Goal: Task Accomplishment & Management: Use online tool/utility

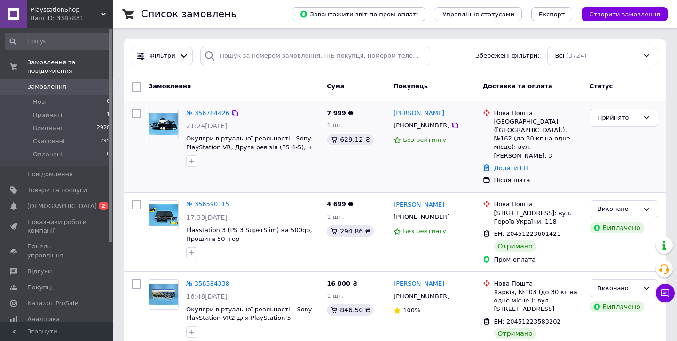
click at [222, 112] on link "№ 356784426" at bounding box center [207, 112] width 43 height 7
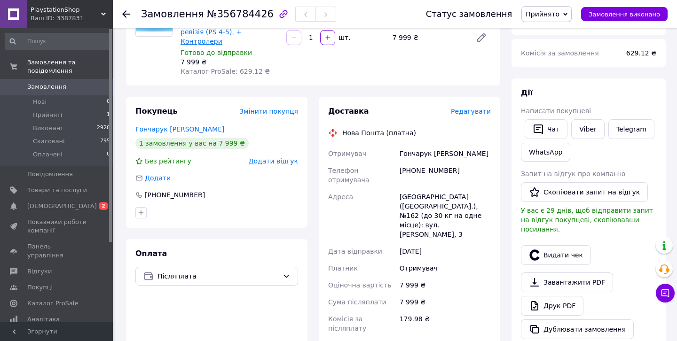
scroll to position [112, 0]
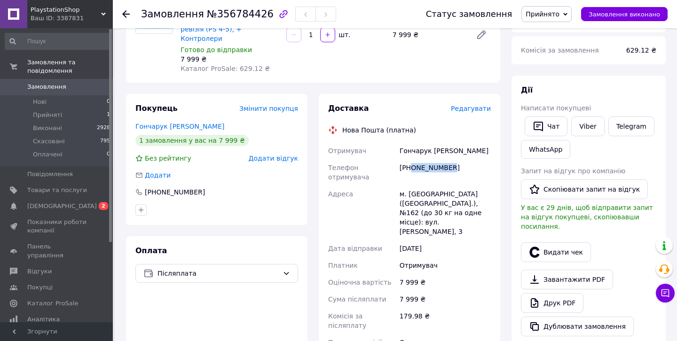
drag, startPoint x: 457, startPoint y: 160, endPoint x: 412, endPoint y: 159, distance: 45.1
click at [412, 159] on div "+380951816558" at bounding box center [444, 172] width 95 height 26
copy div "0951816558"
click at [479, 186] on div "м. Київ (Київська обл.), №162 (до 30 кг на одне місце): вул. Михайла Котельнико…" at bounding box center [444, 213] width 95 height 55
drag, startPoint x: 451, startPoint y: 141, endPoint x: 400, endPoint y: 140, distance: 50.7
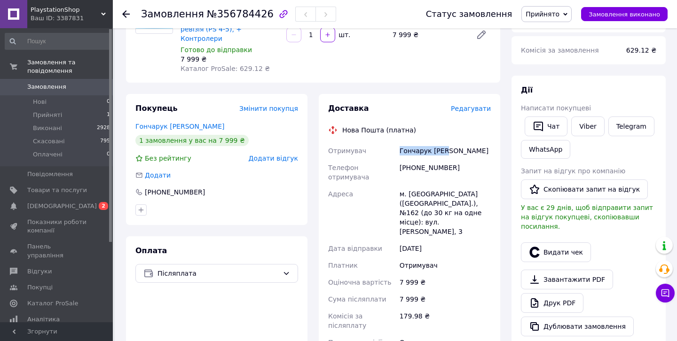
click at [400, 142] on div "Гончарук Ігор" at bounding box center [444, 150] width 95 height 17
copy div "Гончарук Ігор"
click at [412, 240] on div "12.08.2025" at bounding box center [444, 248] width 95 height 17
drag, startPoint x: 397, startPoint y: 173, endPoint x: 420, endPoint y: 174, distance: 23.0
click at [420, 174] on div "Отримувач Гончарук Ігор Телефон отримувача +380951816558 Адреса м. Київ (Київсь…" at bounding box center [409, 251] width 166 height 218
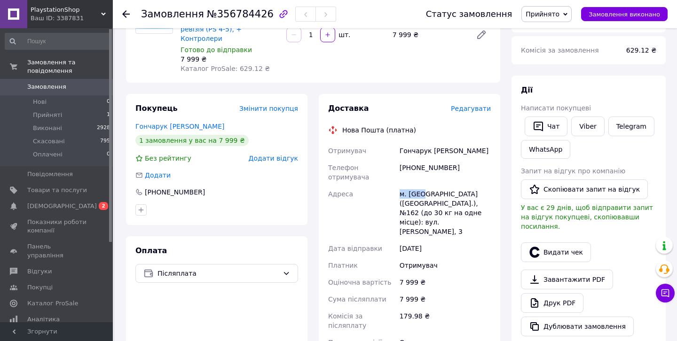
copy div "Адреса м. Київ"
click at [80, 23] on div "PlaystationShop Ваш ID: 3387831" at bounding box center [70, 14] width 86 height 28
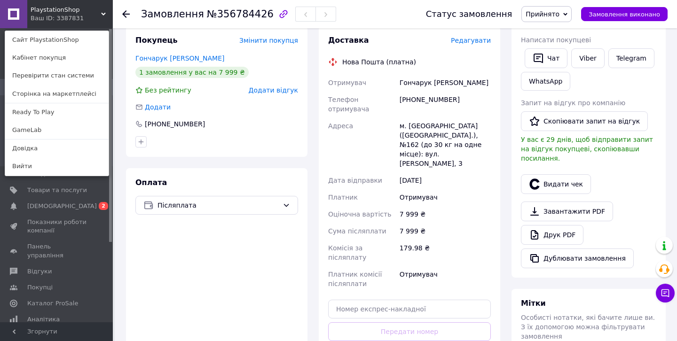
scroll to position [186, 0]
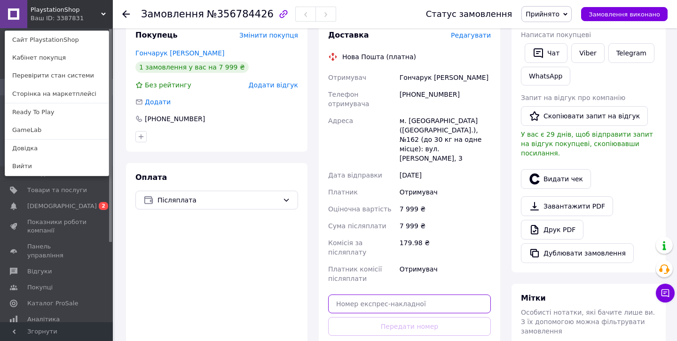
click at [342, 295] on input "text" at bounding box center [409, 304] width 163 height 19
paste input "20451225336001"
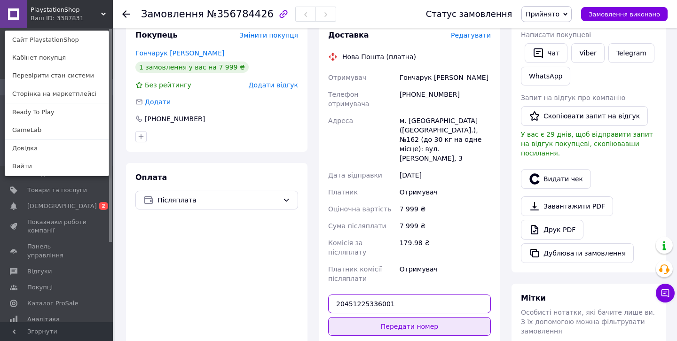
type input "20451225336001"
click at [364, 317] on button "Передати номер" at bounding box center [409, 326] width 163 height 19
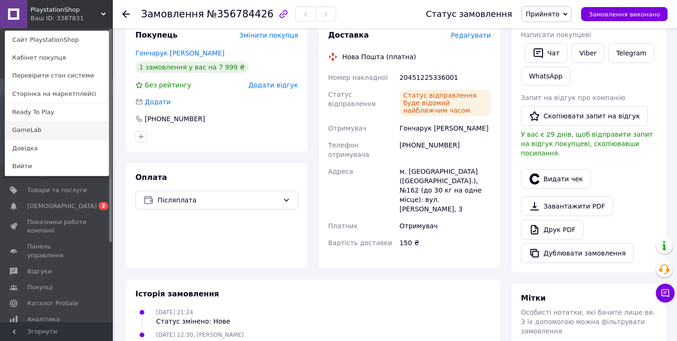
click at [47, 128] on link "GameLab" at bounding box center [56, 130] width 103 height 18
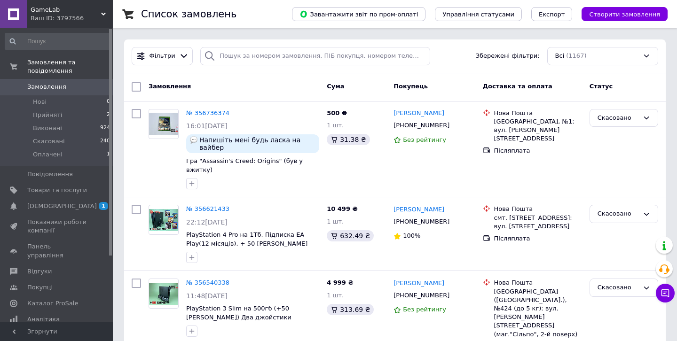
click at [76, 16] on div "Ваш ID: 3797566" at bounding box center [72, 18] width 82 height 8
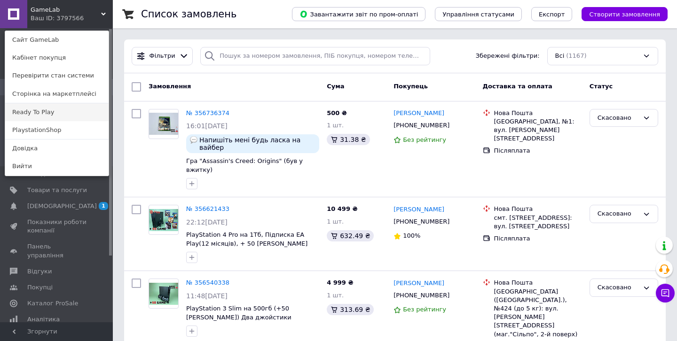
click at [54, 114] on link "Ready To Play" at bounding box center [56, 112] width 103 height 18
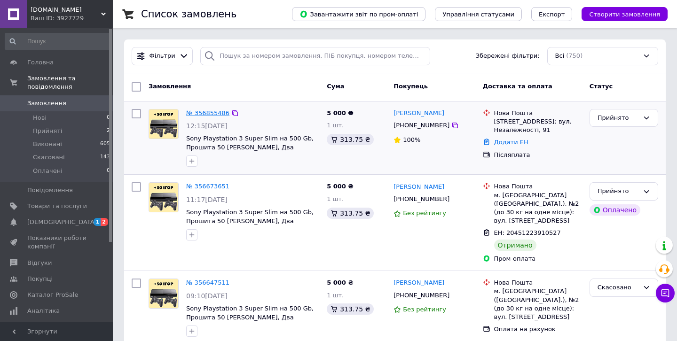
click at [212, 114] on link "№ 356855486" at bounding box center [207, 112] width 43 height 7
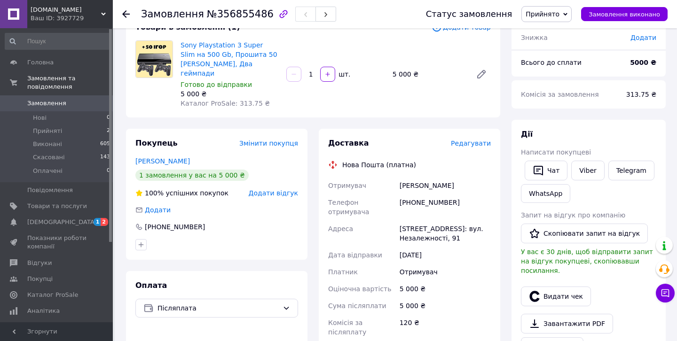
scroll to position [88, 0]
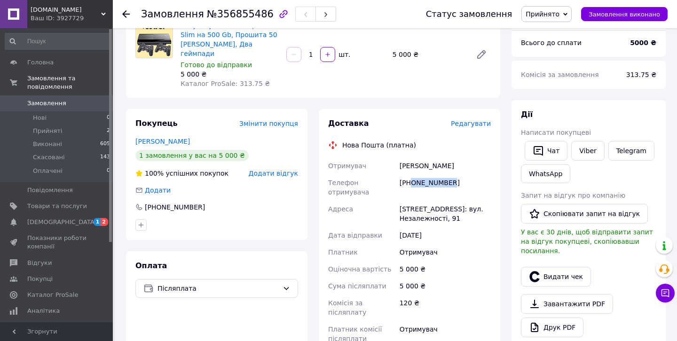
drag, startPoint x: 459, startPoint y: 171, endPoint x: 413, endPoint y: 172, distance: 46.1
click at [413, 174] on div "+380688820416" at bounding box center [444, 187] width 95 height 26
copy div "0688820416"
click at [462, 201] on div "Заставна, №1: вул. Незалежності, 91" at bounding box center [444, 214] width 95 height 26
drag, startPoint x: 452, startPoint y: 156, endPoint x: 397, endPoint y: 156, distance: 55.9
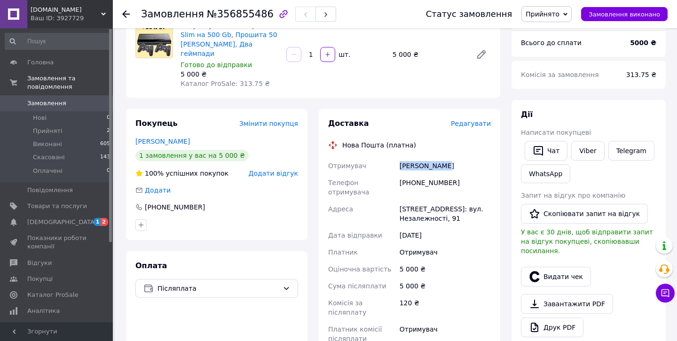
click at [397, 157] on div "Отримувач Томюк Максим Телефон отримувача +380688820416 Адреса Заставна, №1: ву…" at bounding box center [409, 252] width 166 height 190
copy div "Отримувач Томюк Максим"
click at [429, 227] on div "12.08.2025" at bounding box center [444, 235] width 95 height 17
drag, startPoint x: 392, startPoint y: 187, endPoint x: 427, endPoint y: 193, distance: 35.2
click at [427, 193] on div "Отримувач Томюк Максим Телефон отримувача +380688820416 Адреса Заставна, №1: ву…" at bounding box center [409, 252] width 166 height 190
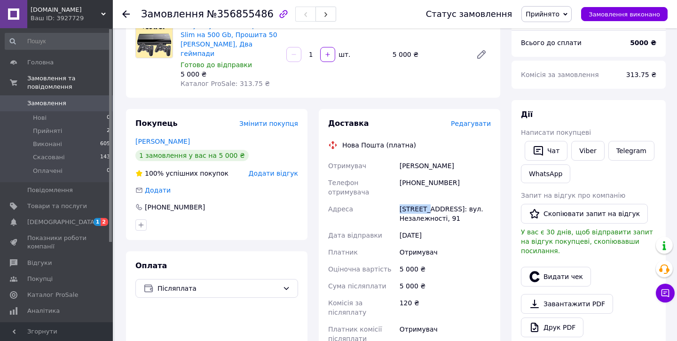
copy div "Адреса Заставна"
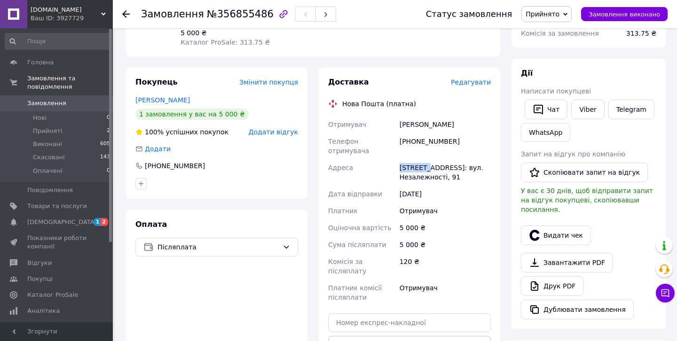
scroll to position [183, 0]
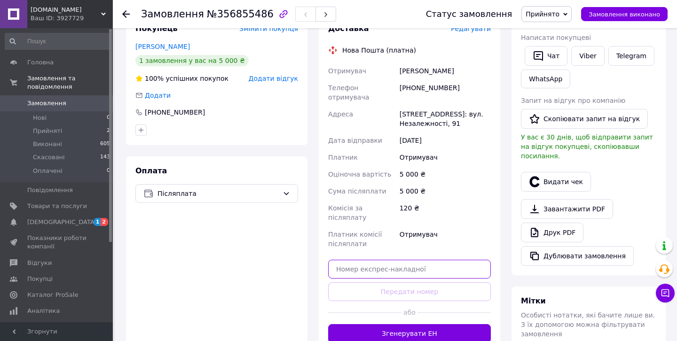
click at [406, 260] on input "text" at bounding box center [409, 269] width 163 height 19
paste input "20451225337950"
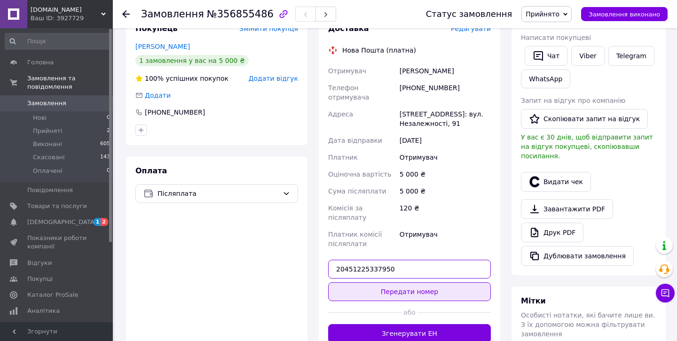
type input "20451225337950"
click at [402, 282] on button "Передати номер" at bounding box center [409, 291] width 163 height 19
